Goal: Find specific page/section: Find specific page/section

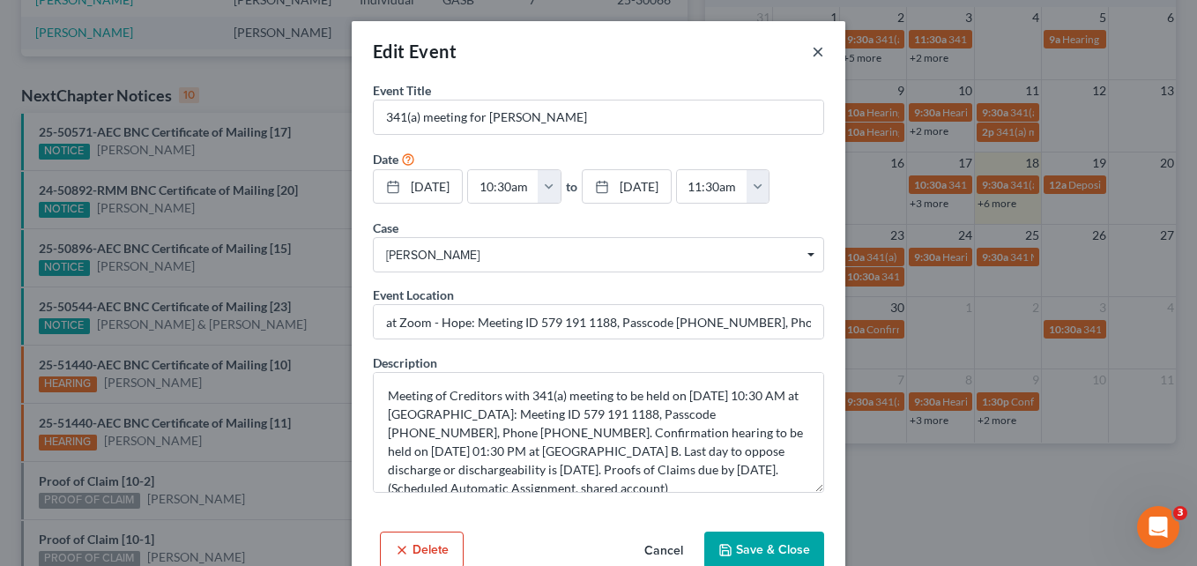
click at [812, 51] on button "×" at bounding box center [818, 51] width 12 height 21
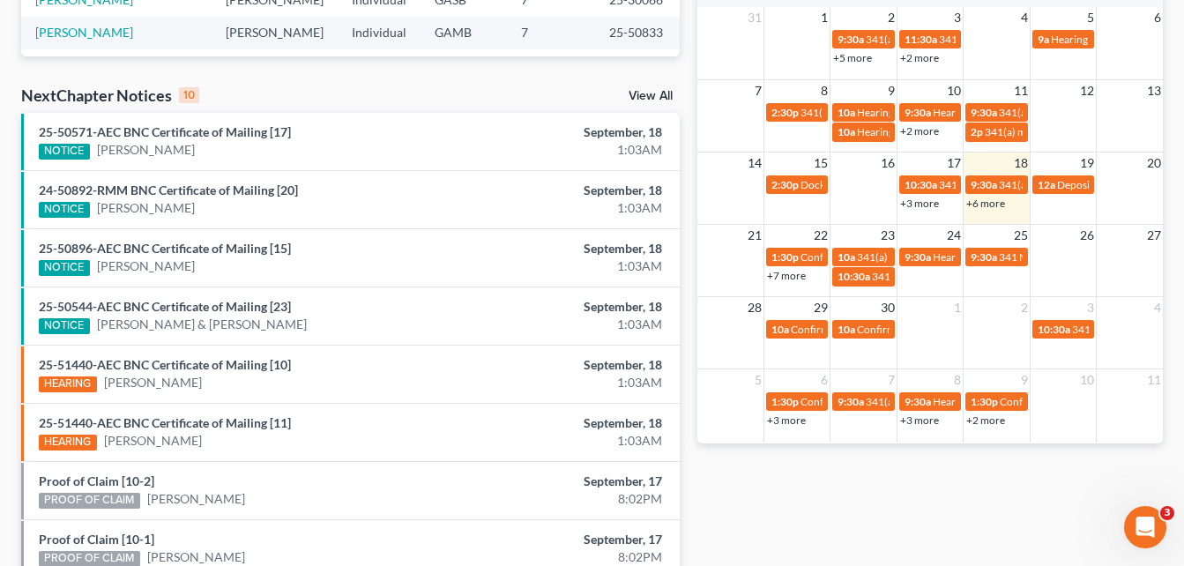
click at [692, 46] on div "Monthly Progress Bankruptcy Bankruptcy September 2025 August 2025 July 2025 Jun…" at bounding box center [929, 160] width 483 height 1123
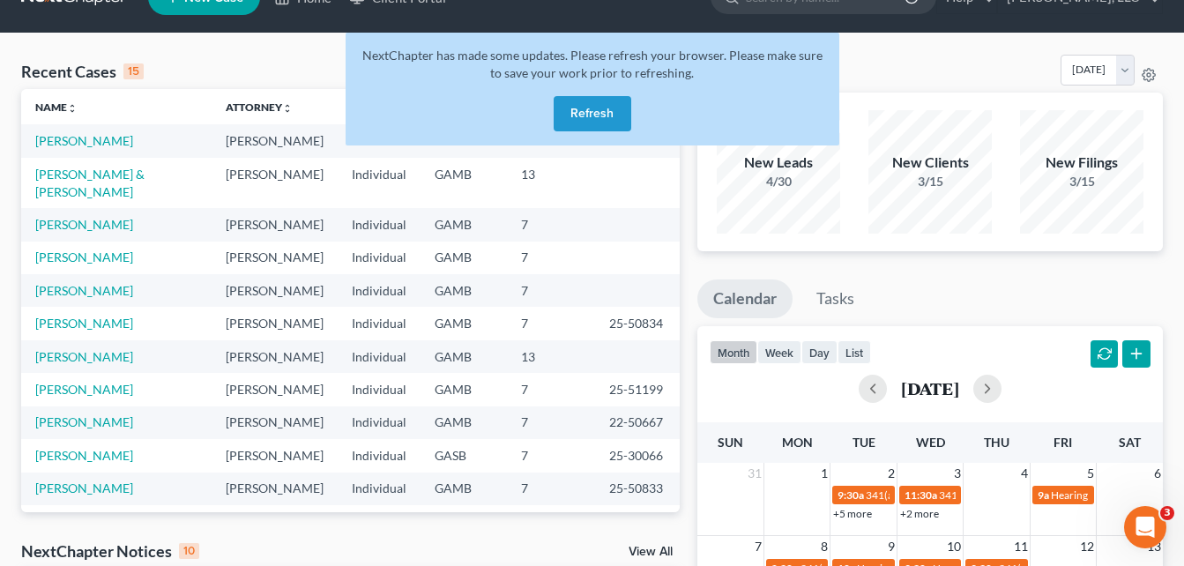
scroll to position [35, 0]
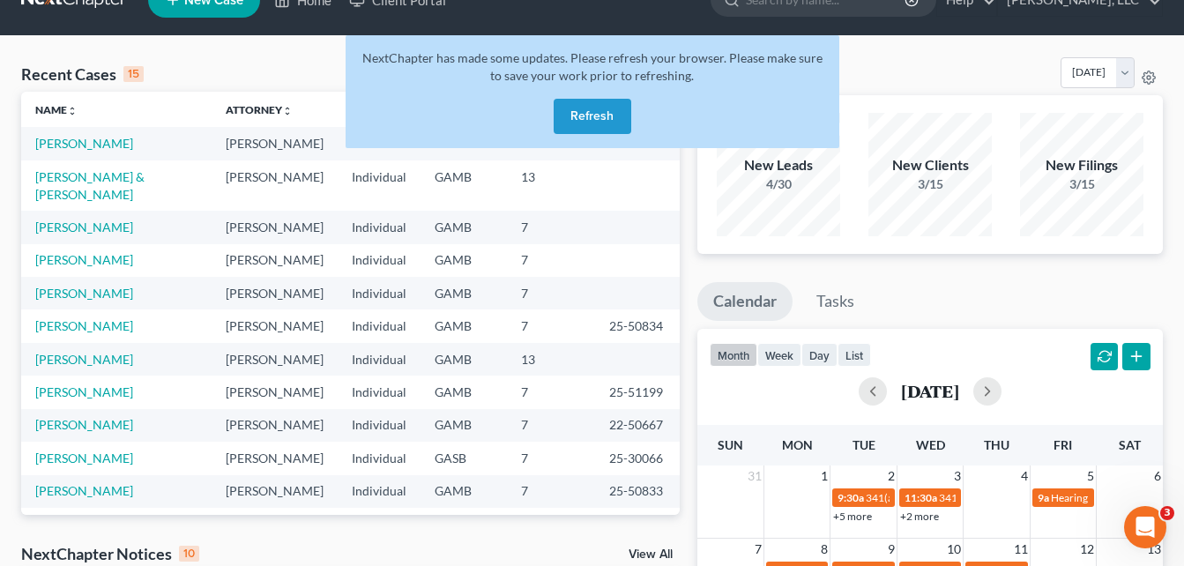
click at [586, 116] on button "Refresh" at bounding box center [593, 116] width 78 height 35
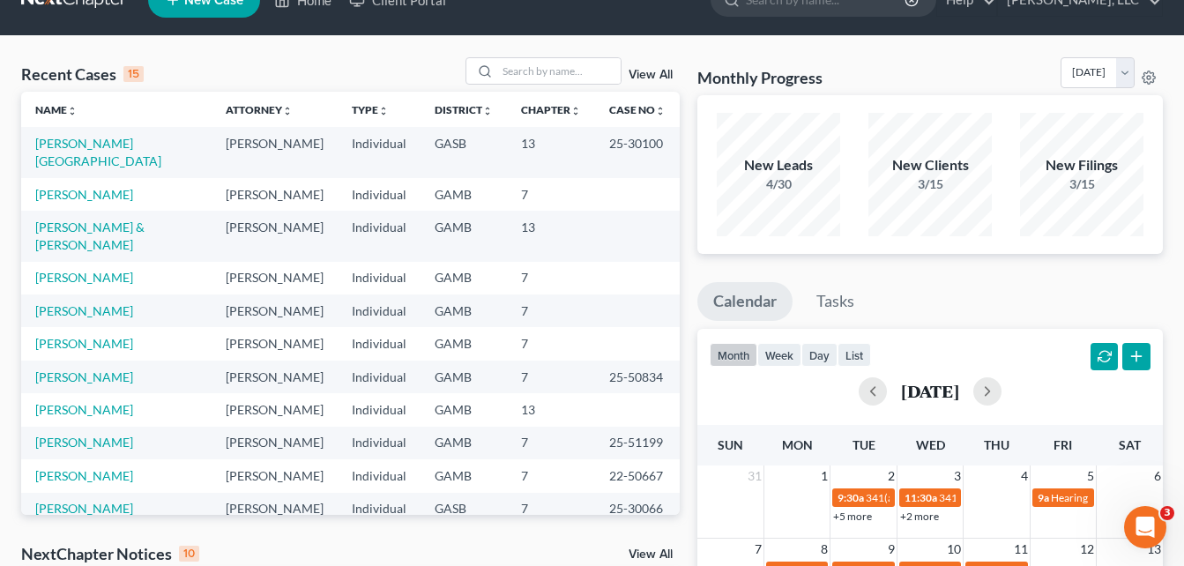
click at [359, 59] on div "Recent Cases 15 View All" at bounding box center [350, 74] width 658 height 34
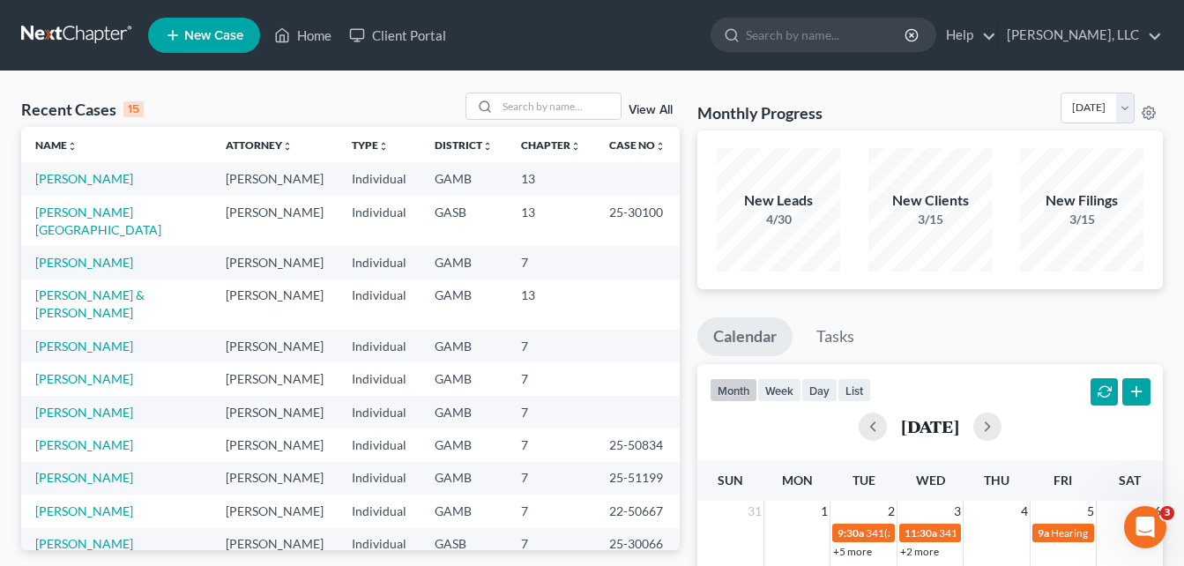
scroll to position [35, 0]
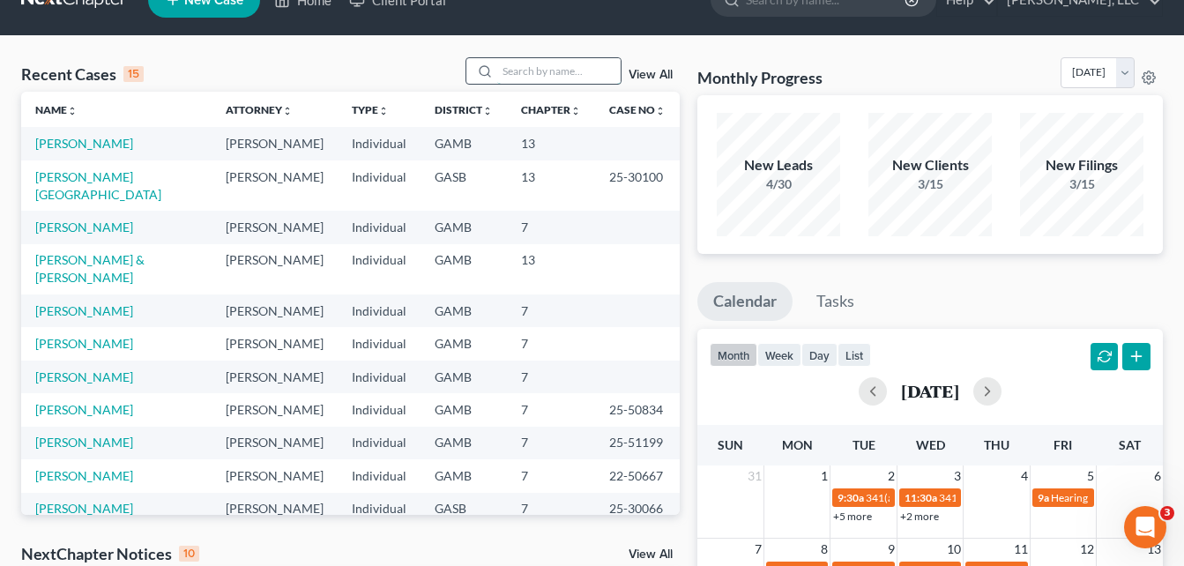
click at [517, 71] on input "search" at bounding box center [558, 71] width 123 height 26
type input "neal"
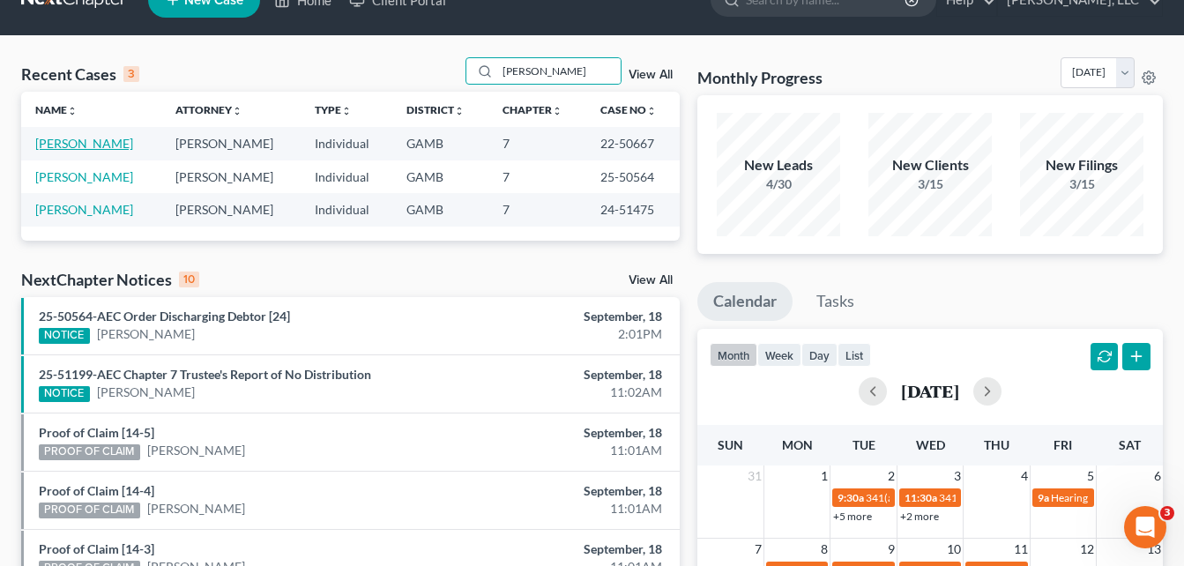
click at [90, 141] on link "[PERSON_NAME]" at bounding box center [84, 143] width 98 height 15
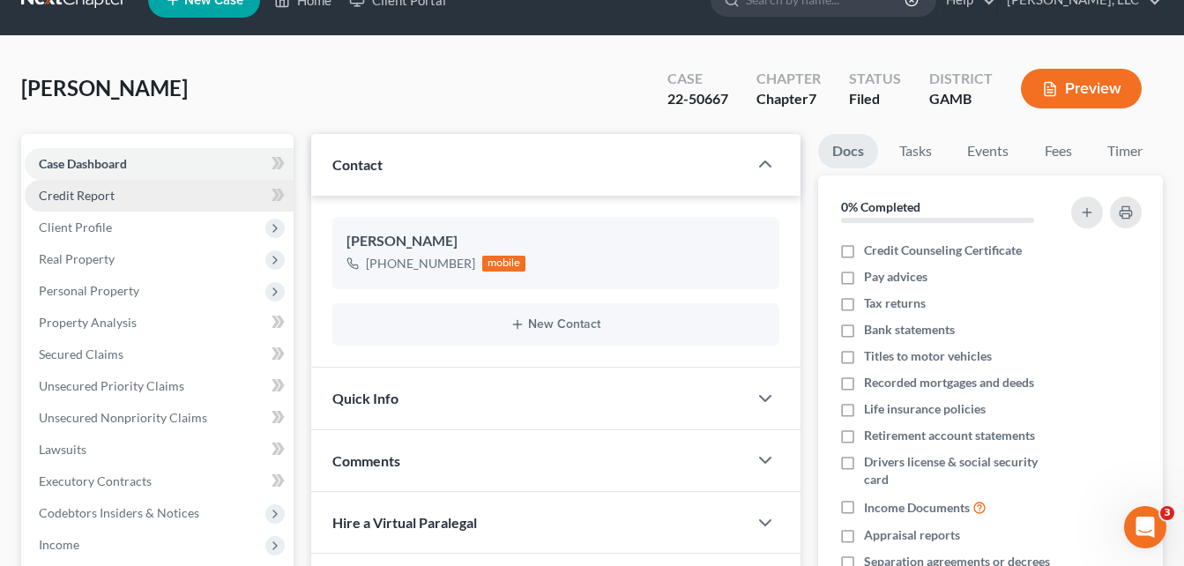
click at [80, 186] on link "Credit Report" at bounding box center [159, 196] width 269 height 32
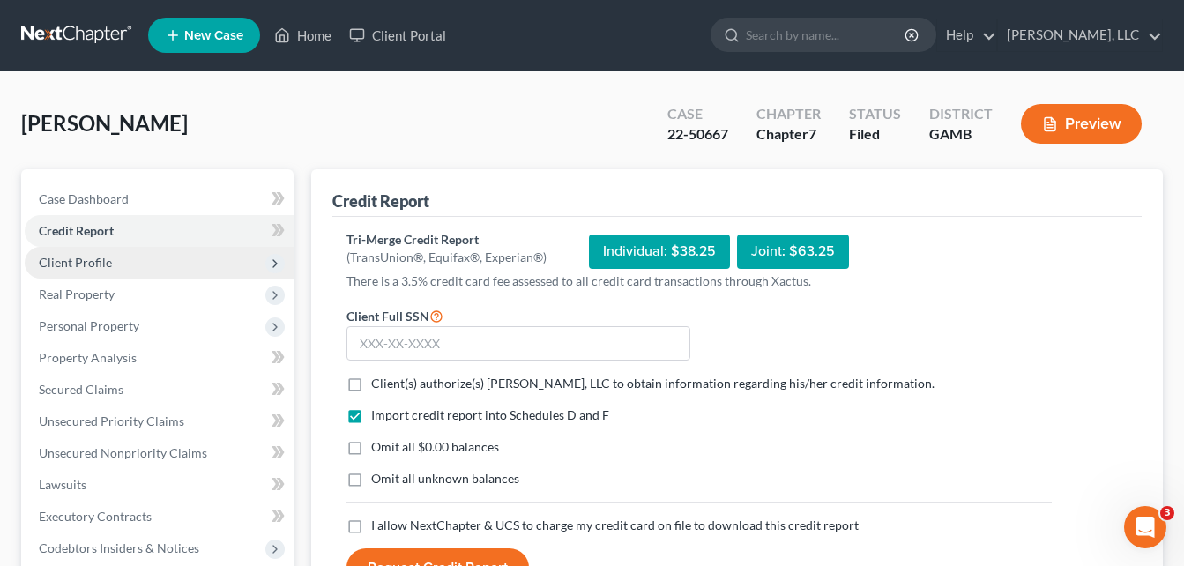
click at [77, 266] on span "Client Profile" at bounding box center [75, 262] width 73 height 15
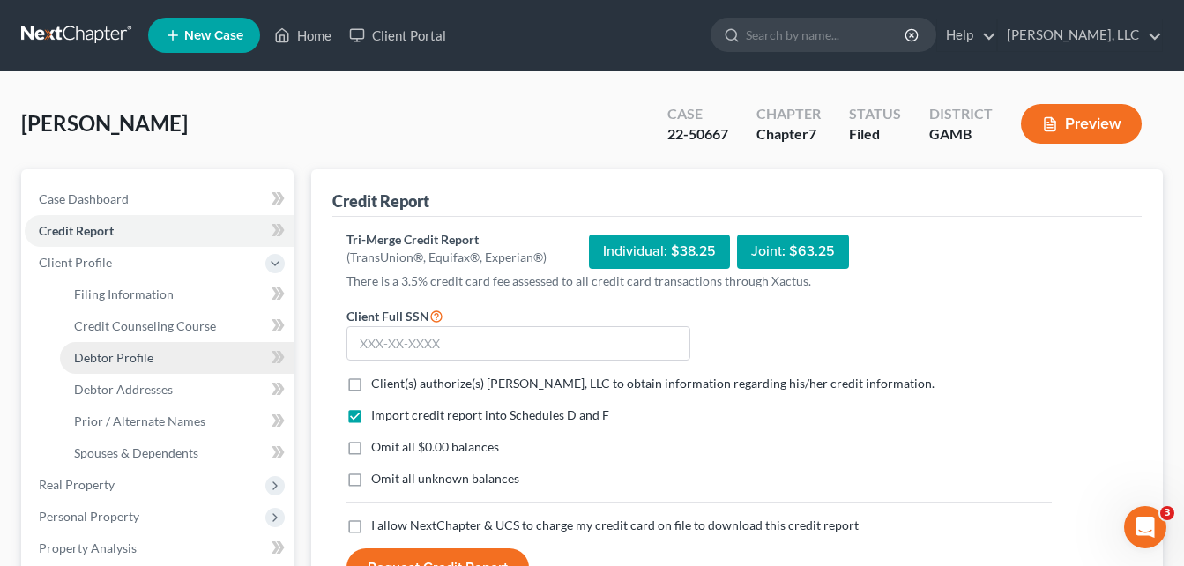
click at [99, 359] on span "Debtor Profile" at bounding box center [113, 357] width 79 height 15
select select "0"
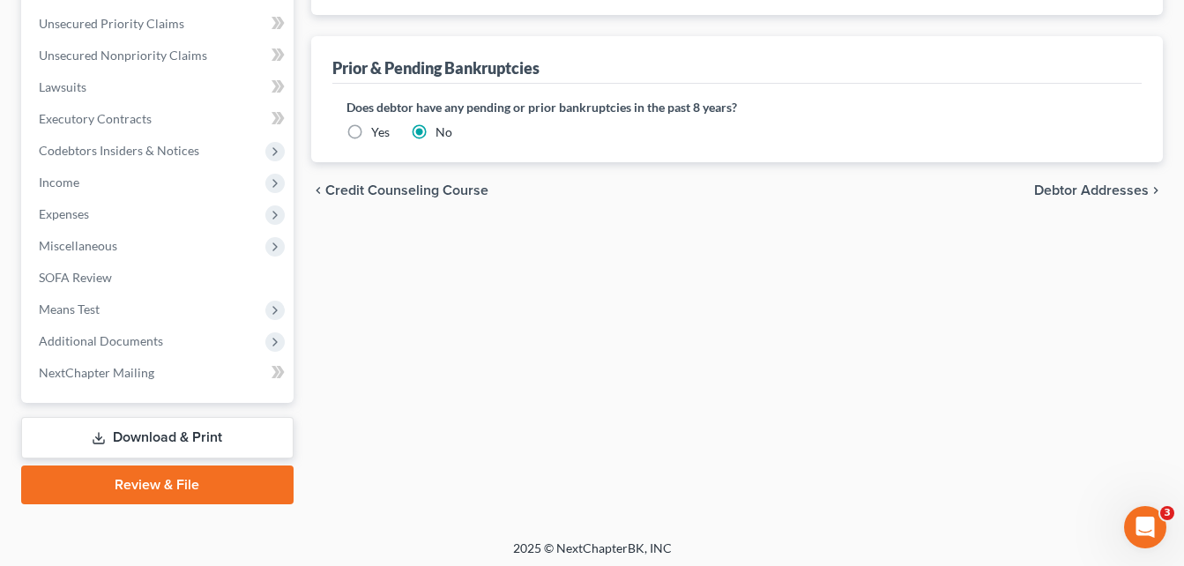
scroll to position [593, 0]
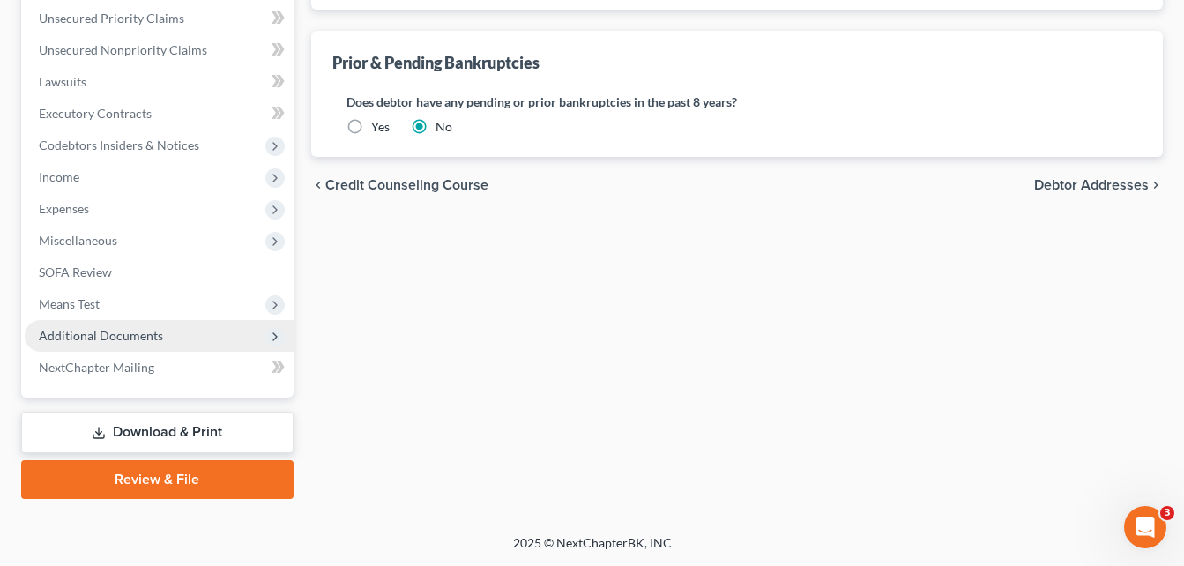
click at [138, 340] on span "Additional Documents" at bounding box center [101, 335] width 124 height 15
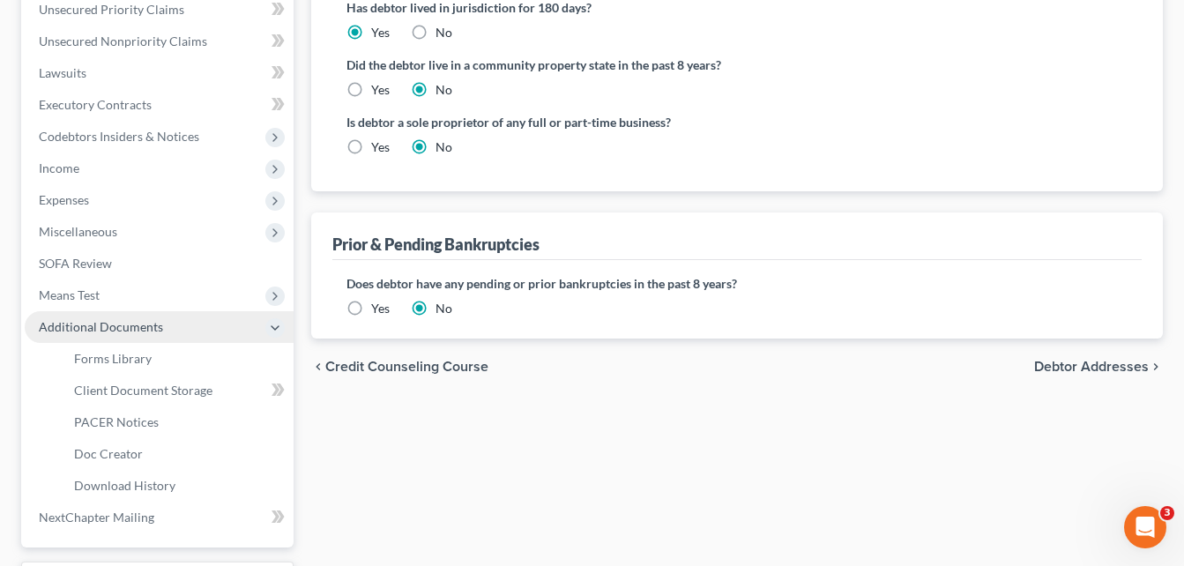
scroll to position [403, 0]
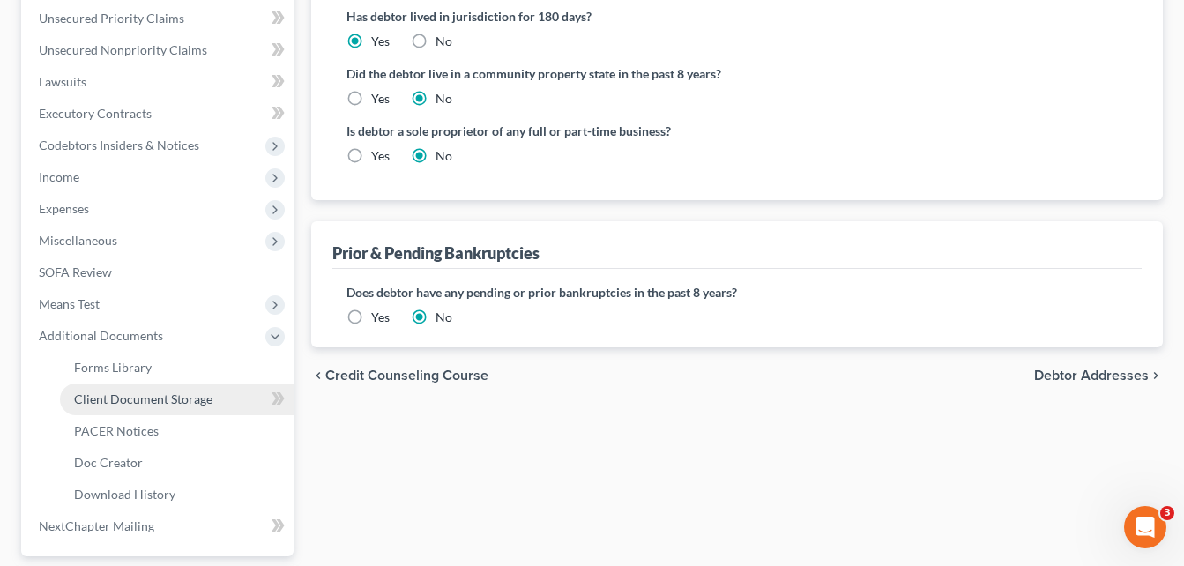
click at [137, 390] on link "Client Document Storage" at bounding box center [177, 399] width 234 height 32
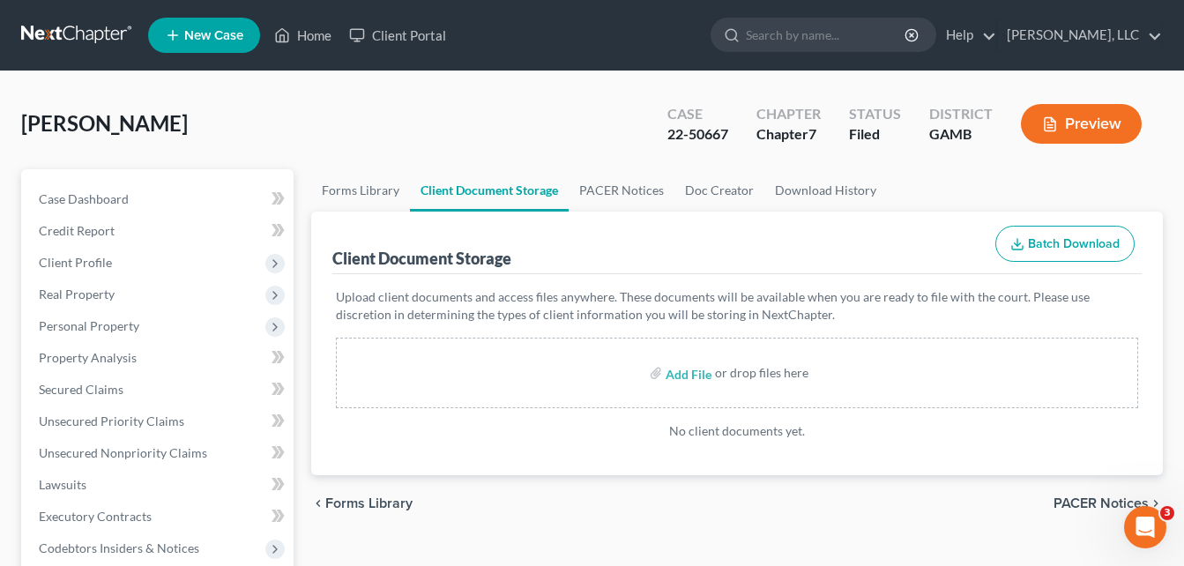
click at [605, 186] on link "PACER Notices" at bounding box center [622, 190] width 106 height 42
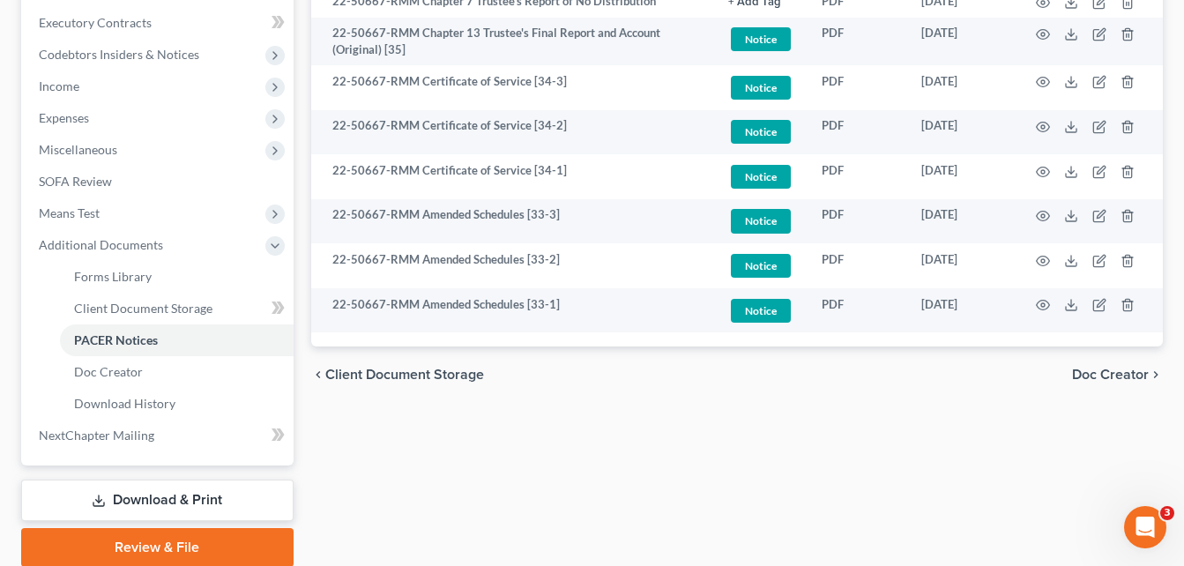
scroll to position [561, 0]
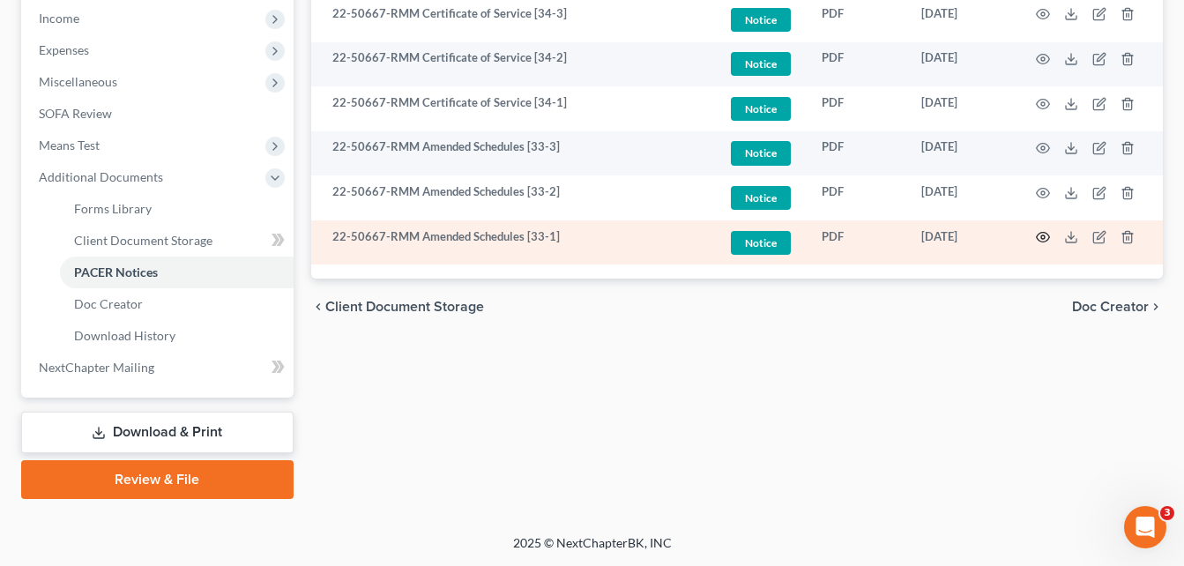
click at [1044, 238] on circle "button" at bounding box center [1043, 237] width 4 height 4
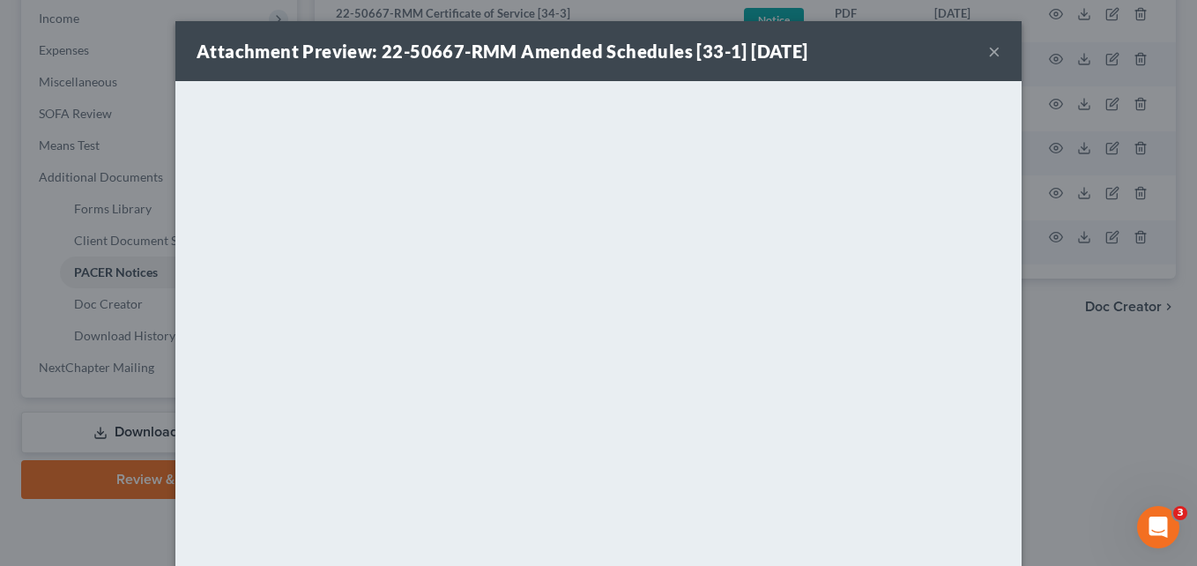
click at [988, 47] on button "×" at bounding box center [994, 51] width 12 height 21
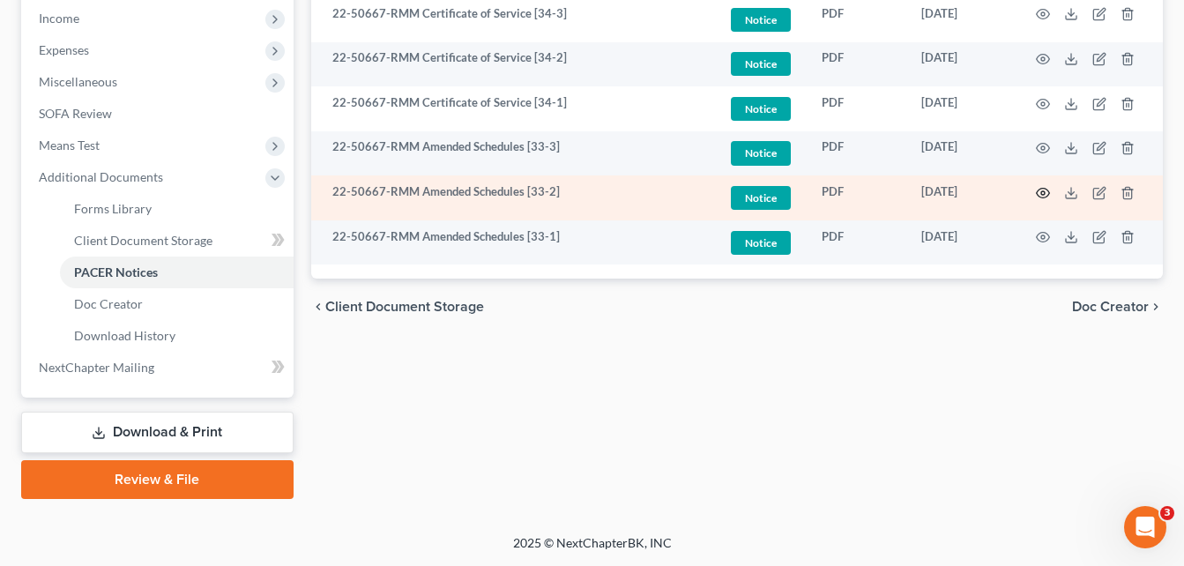
click at [1038, 193] on icon "button" at bounding box center [1043, 193] width 14 height 14
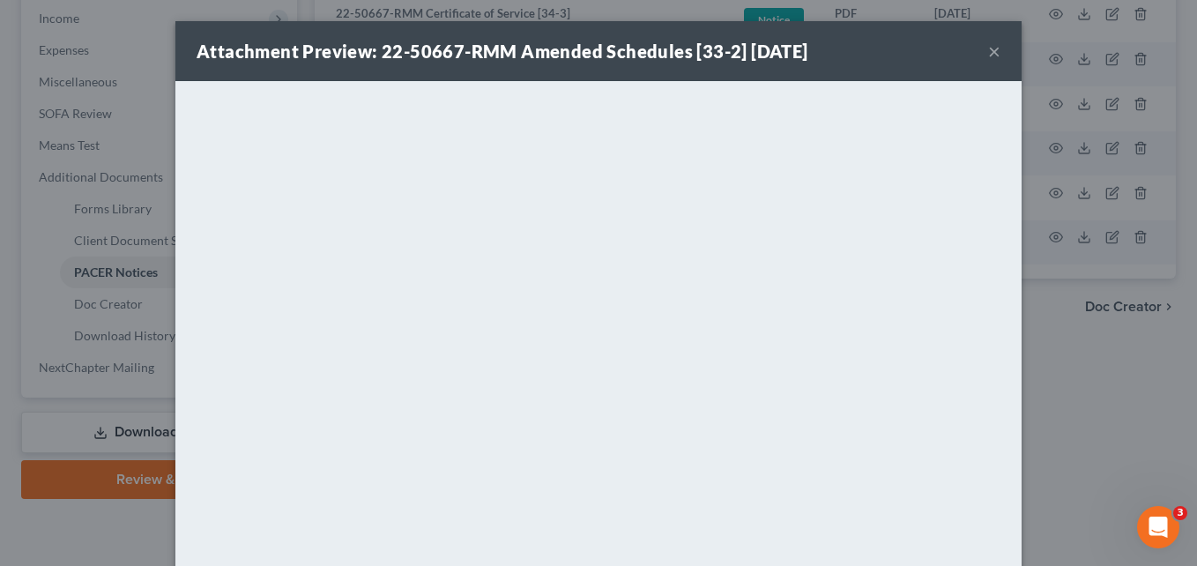
click at [988, 49] on button "×" at bounding box center [994, 51] width 12 height 21
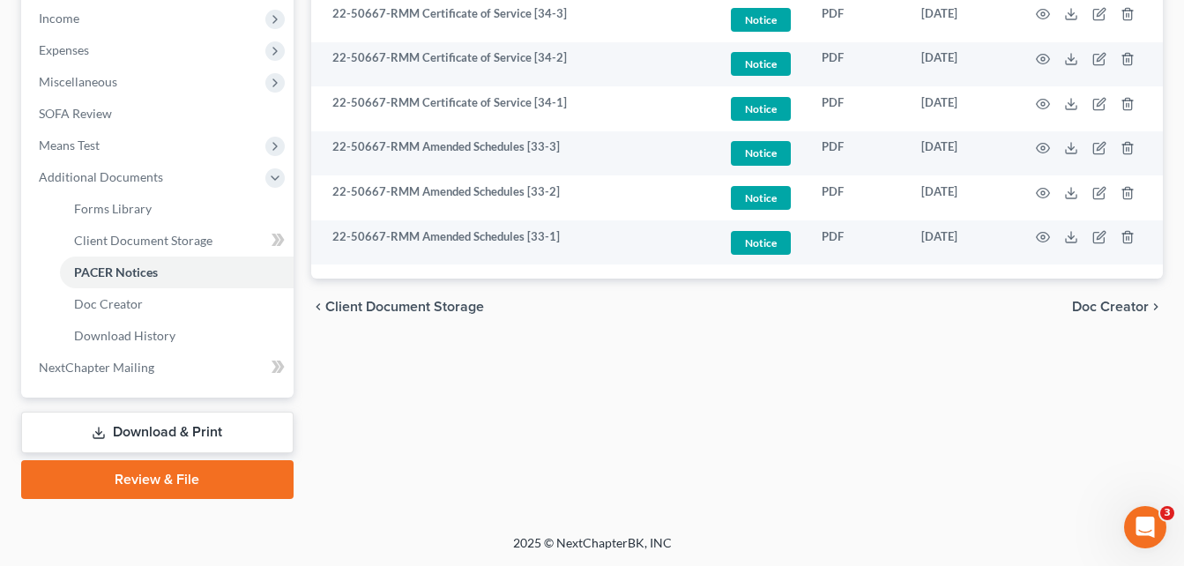
click at [302, 82] on div "Forms Library Client Document Storage PACER Notices Doc Creator Download Histor…" at bounding box center [736, 53] width 869 height 891
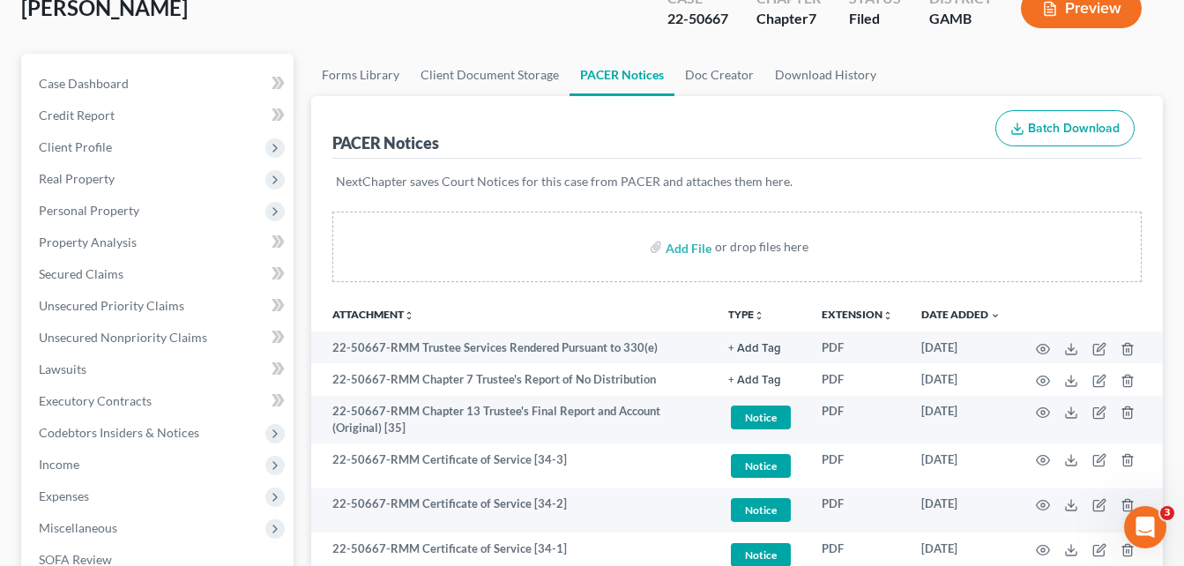
scroll to position [0, 0]
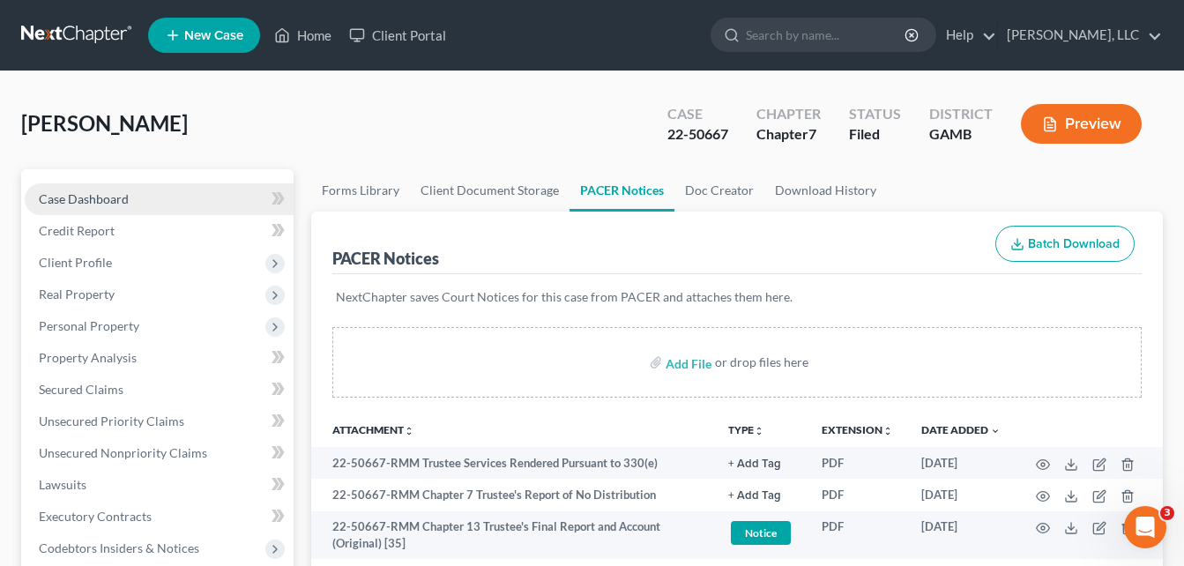
click at [101, 194] on span "Case Dashboard" at bounding box center [84, 198] width 90 height 15
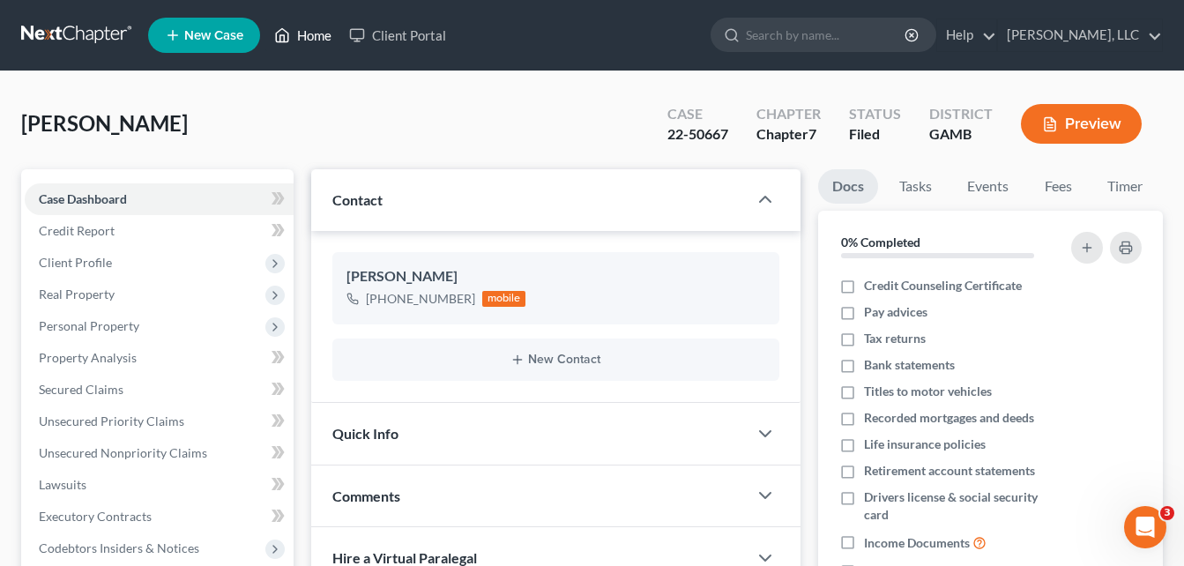
click at [323, 46] on link "Home" at bounding box center [302, 35] width 75 height 32
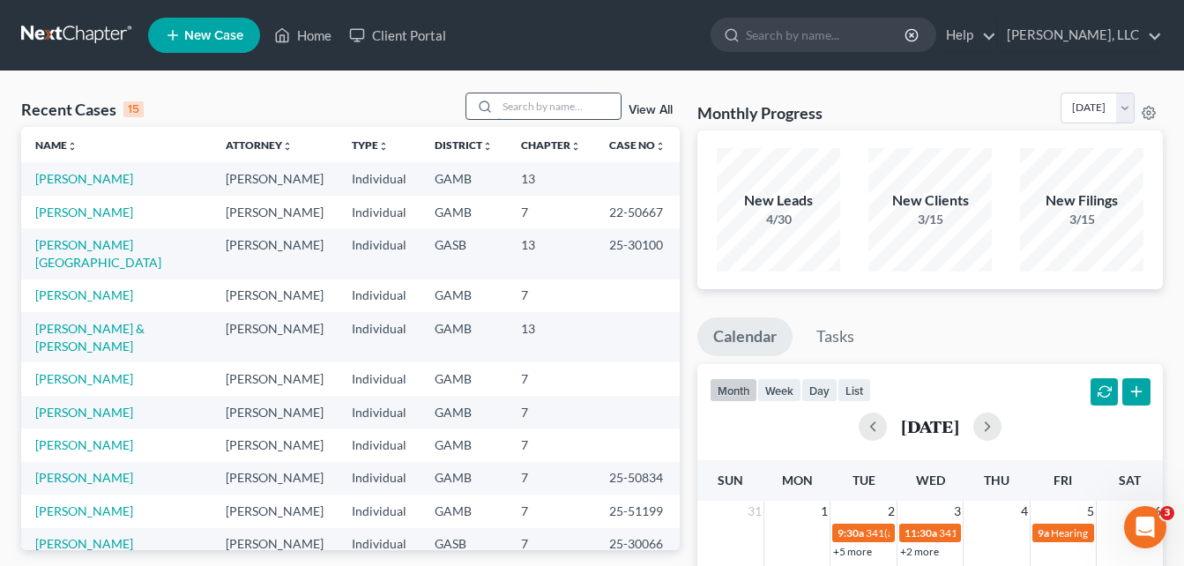
click at [520, 108] on input "search" at bounding box center [558, 106] width 123 height 26
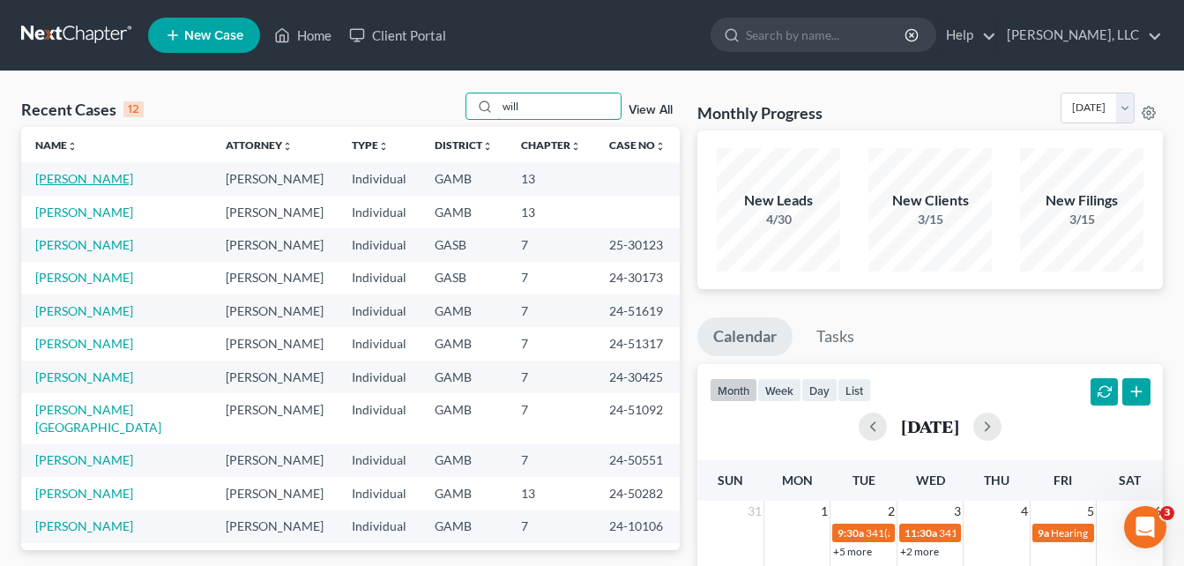
type input "will"
click at [96, 184] on link "[PERSON_NAME]" at bounding box center [84, 178] width 98 height 15
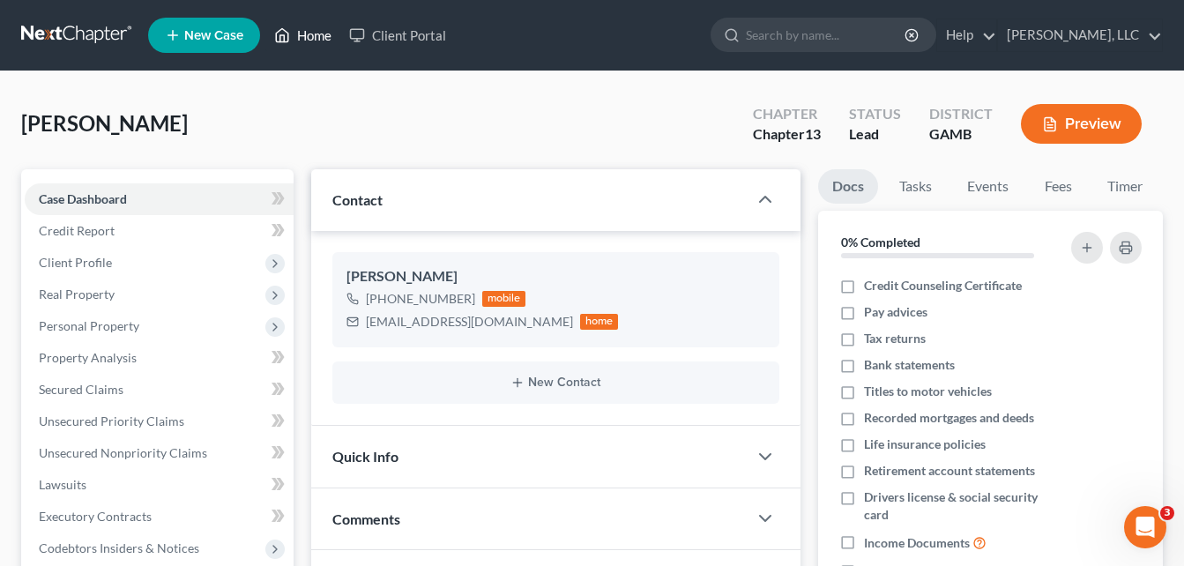
click at [310, 35] on link "Home" at bounding box center [302, 35] width 75 height 32
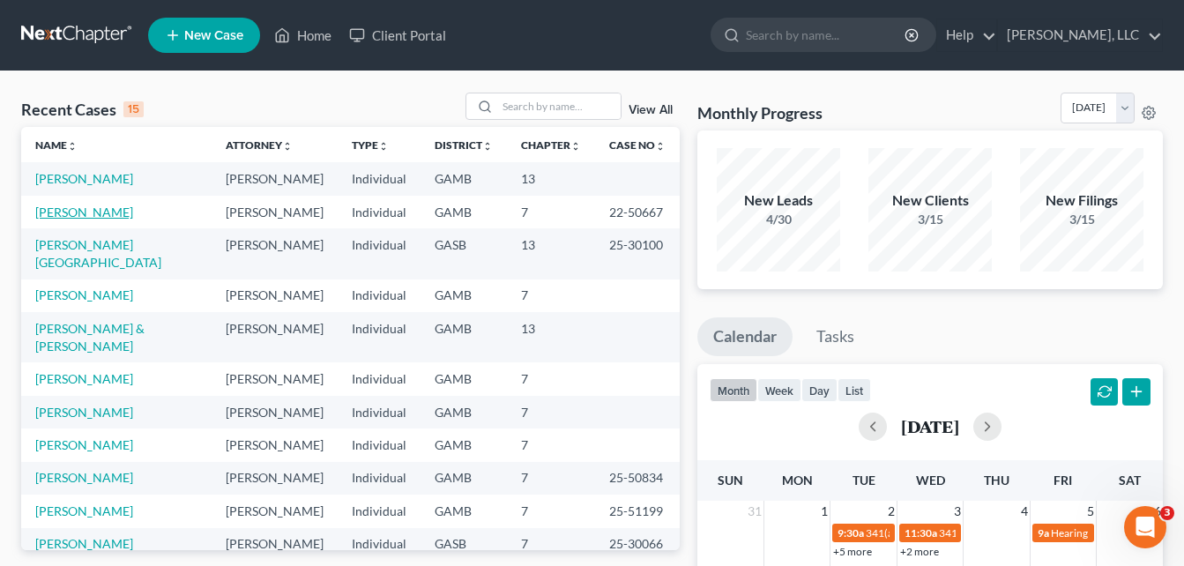
click at [78, 213] on link "[PERSON_NAME]" at bounding box center [84, 211] width 98 height 15
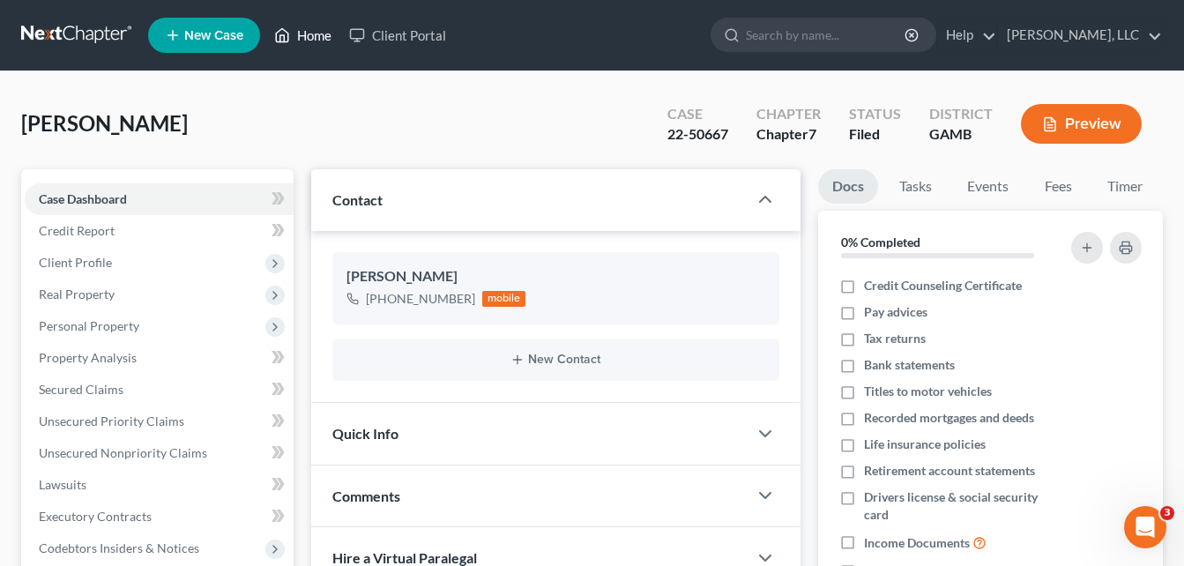
click at [312, 36] on link "Home" at bounding box center [302, 35] width 75 height 32
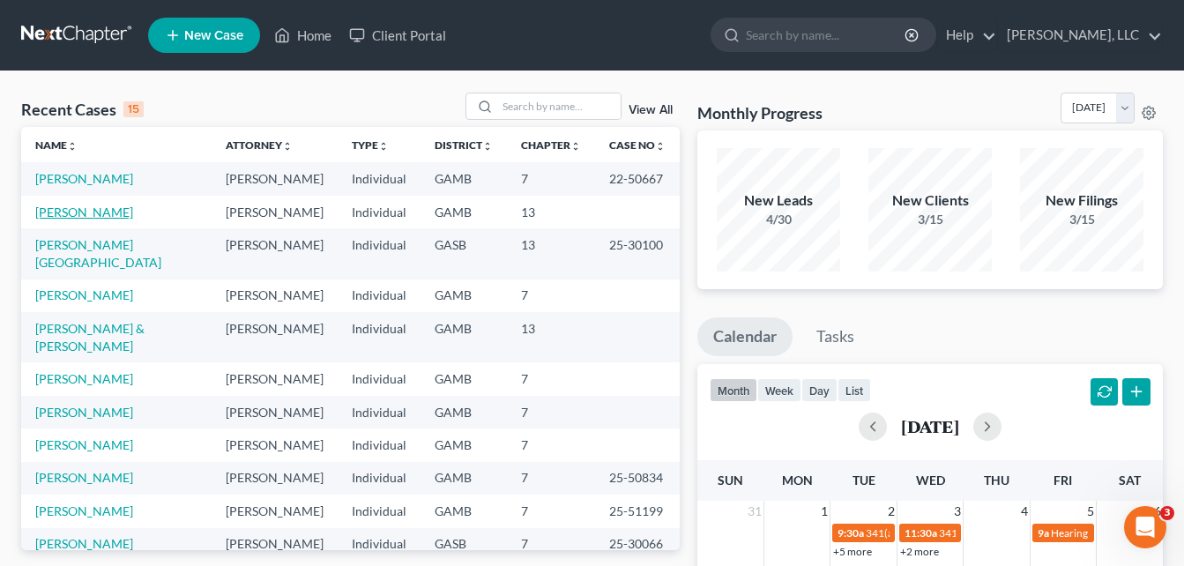
click at [66, 213] on link "[PERSON_NAME]" at bounding box center [84, 211] width 98 height 15
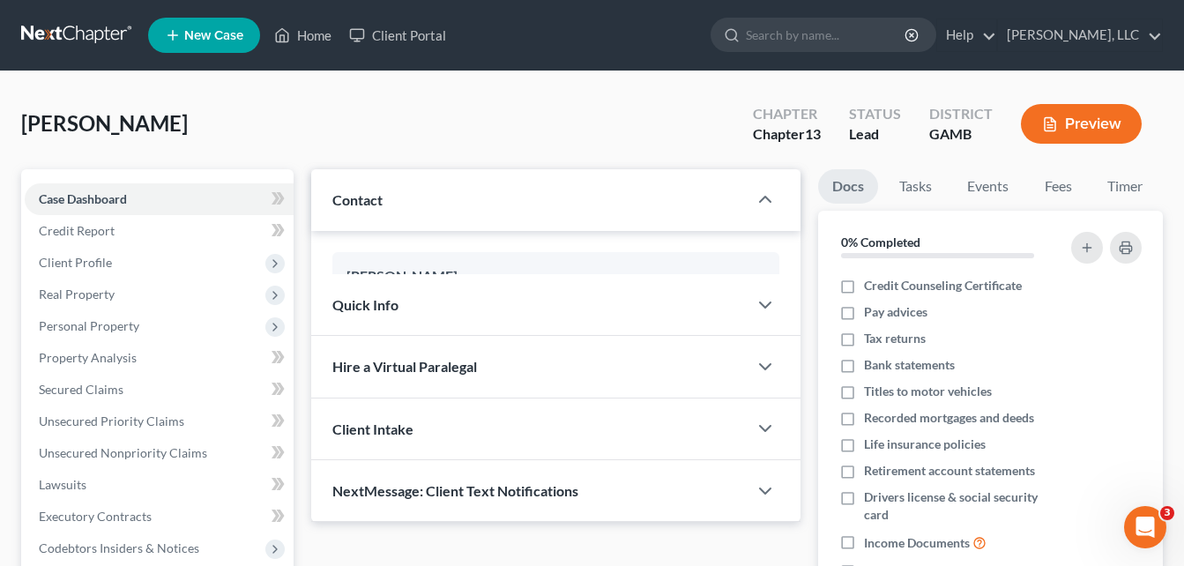
click at [8, 227] on div "Mack, Willie Upgraded Chapter Chapter 13 Status Lead District GAMB Preview Peti…" at bounding box center [592, 519] width 1184 height 897
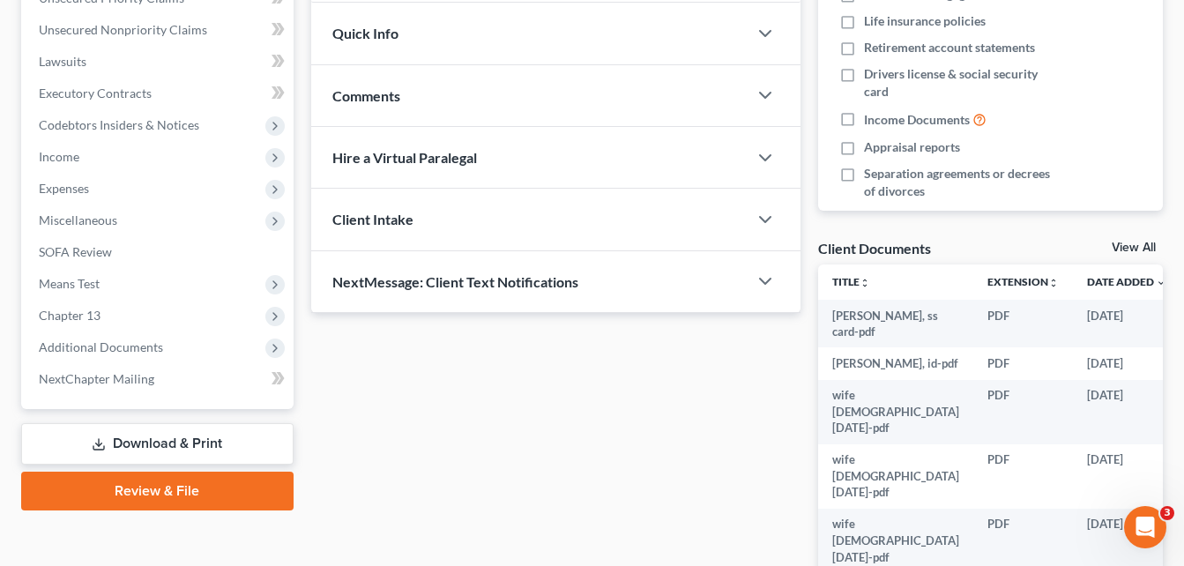
scroll to position [458, 0]
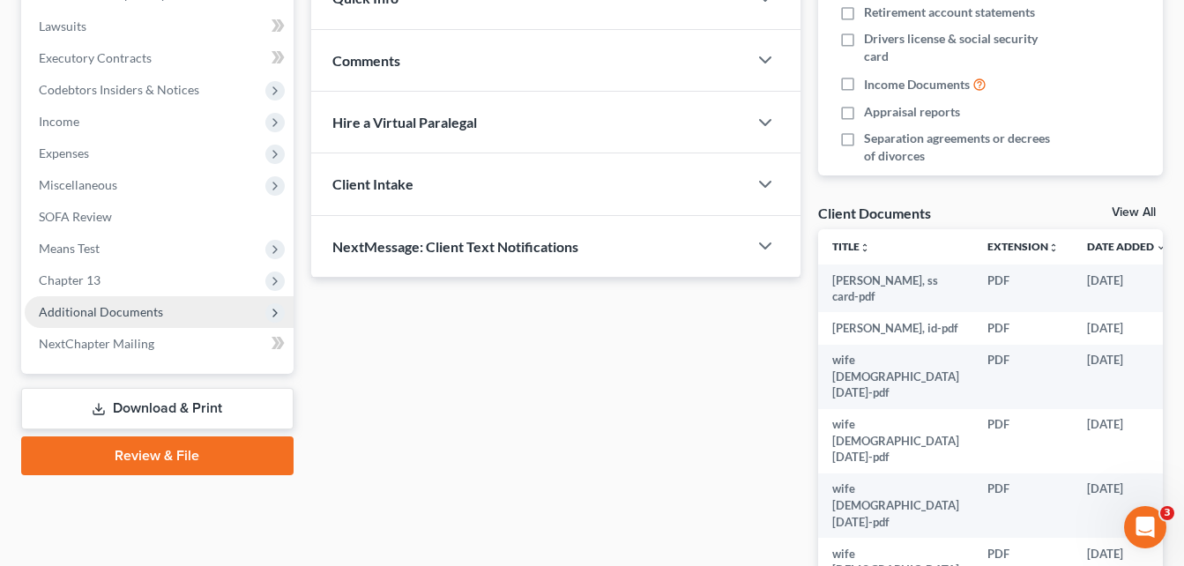
click at [75, 311] on span "Additional Documents" at bounding box center [101, 311] width 124 height 15
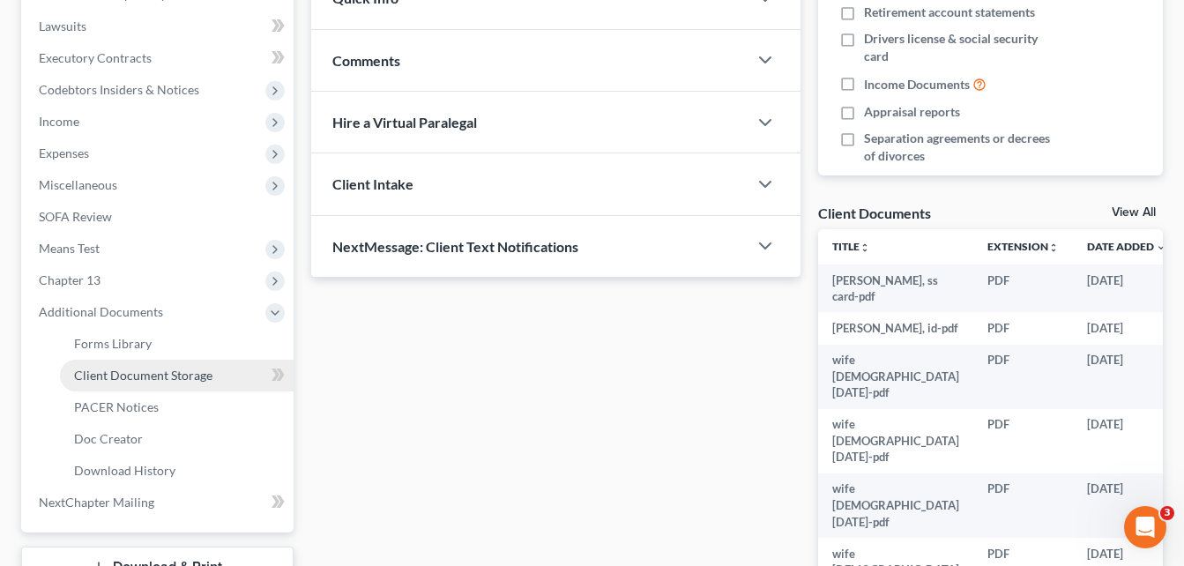
click at [113, 376] on span "Client Document Storage" at bounding box center [143, 375] width 138 height 15
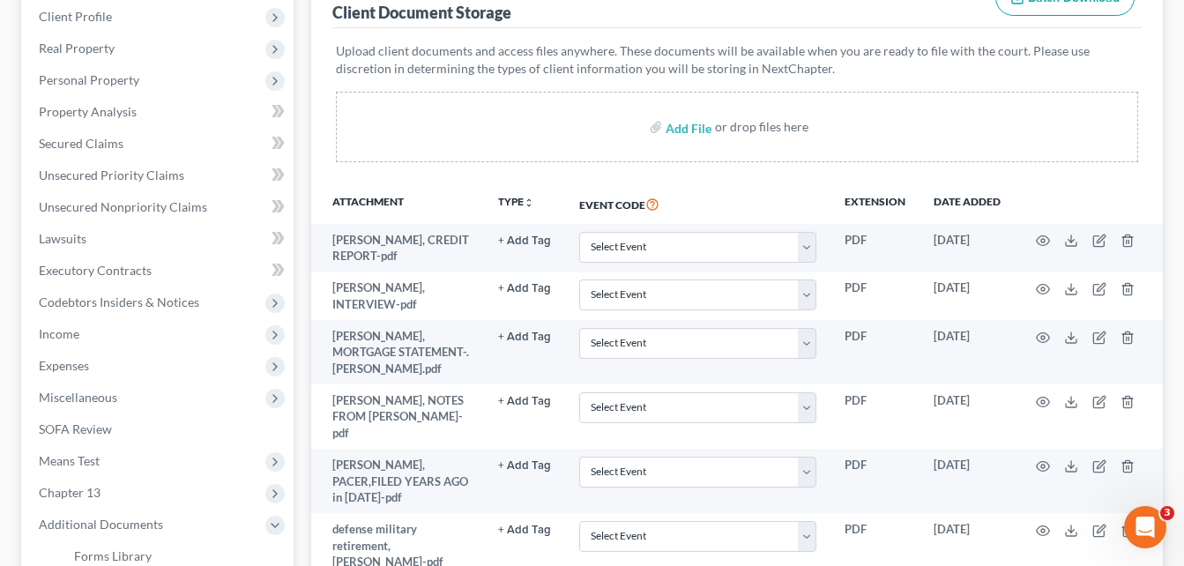
scroll to position [247, 0]
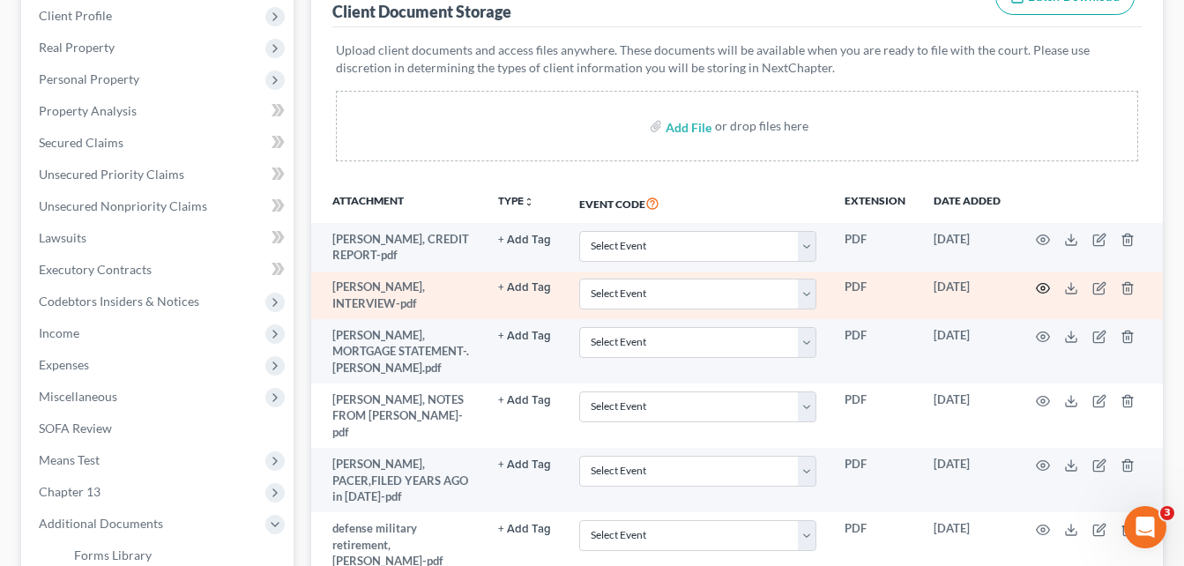
click at [1044, 287] on circle "button" at bounding box center [1043, 288] width 4 height 4
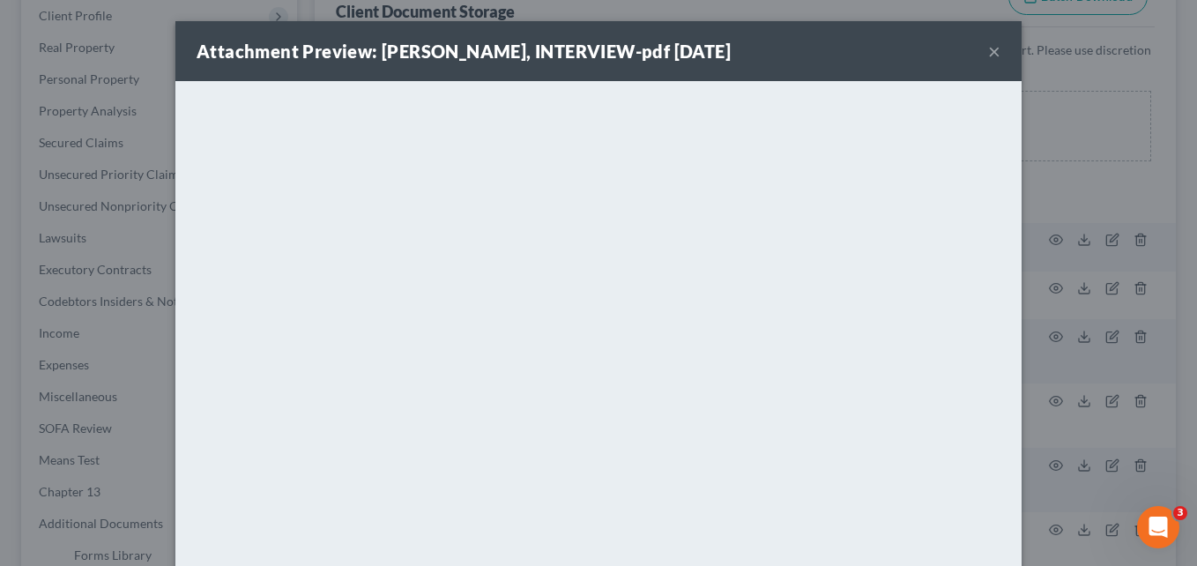
click at [988, 56] on button "×" at bounding box center [994, 51] width 12 height 21
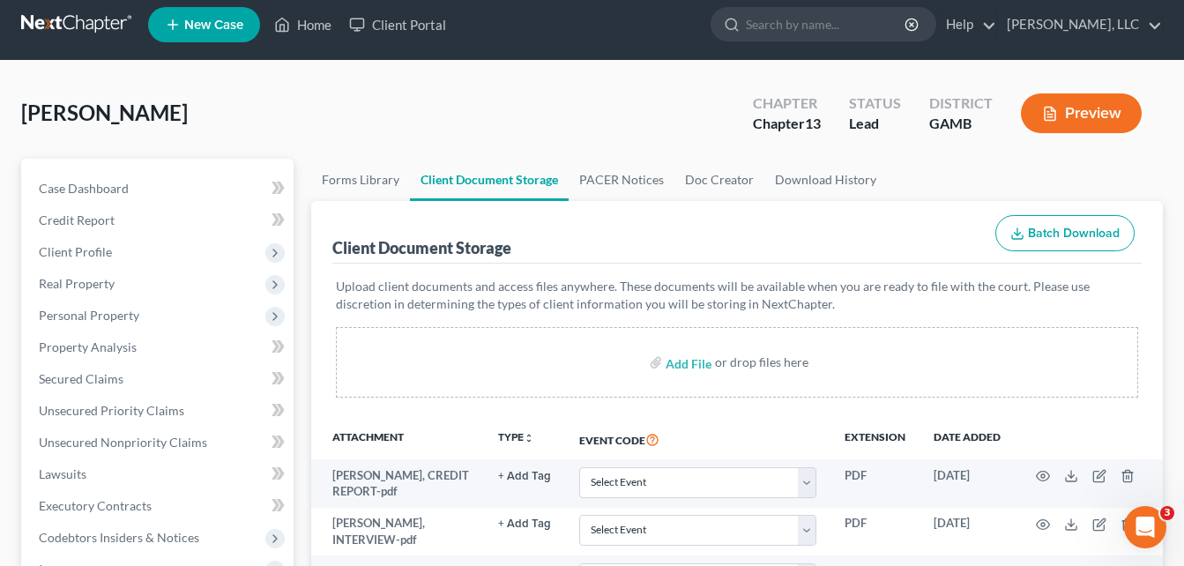
scroll to position [0, 0]
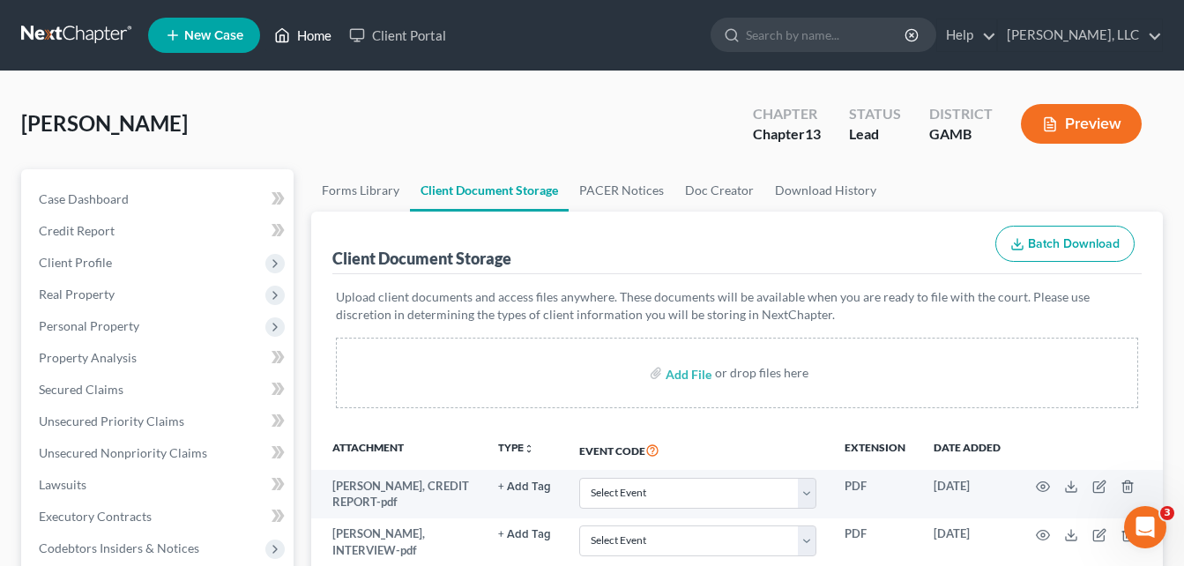
click at [309, 36] on link "Home" at bounding box center [302, 35] width 75 height 32
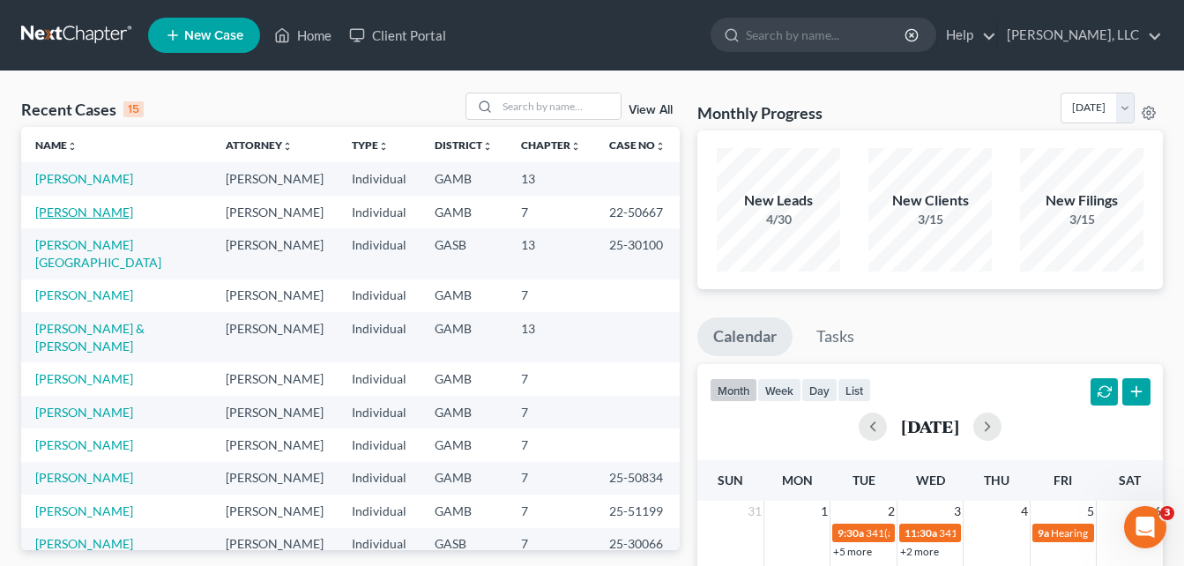
click at [83, 208] on link "[PERSON_NAME]" at bounding box center [84, 211] width 98 height 15
